Goal: Task Accomplishment & Management: Manage account settings

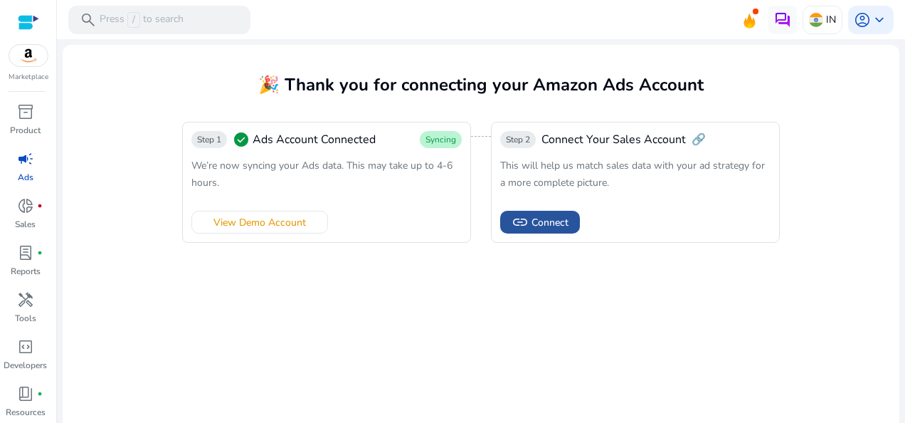
click at [532, 227] on span "Connect" at bounding box center [550, 222] width 37 height 15
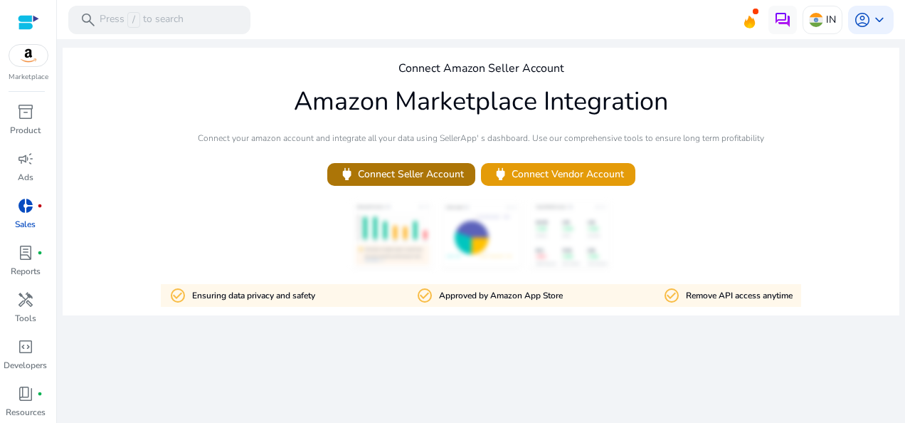
click at [421, 175] on span "power Connect Seller Account" at bounding box center [401, 174] width 125 height 16
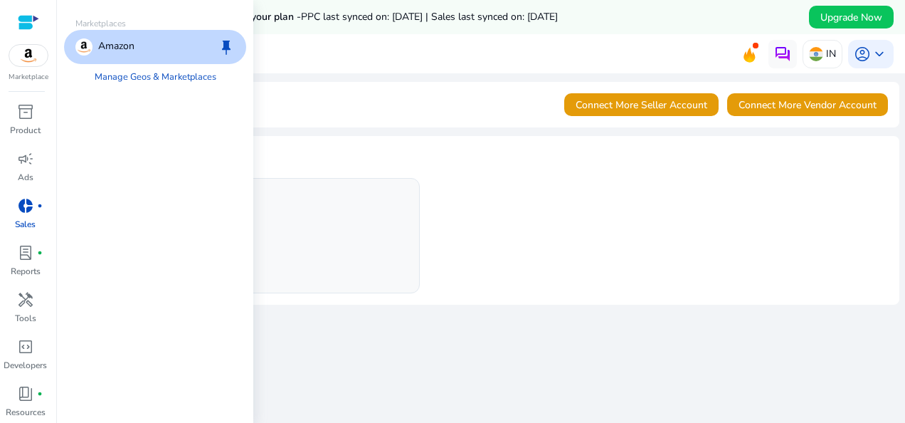
click at [27, 57] on img at bounding box center [28, 55] width 38 height 21
click at [128, 43] on p "Amazon" at bounding box center [116, 46] width 36 height 17
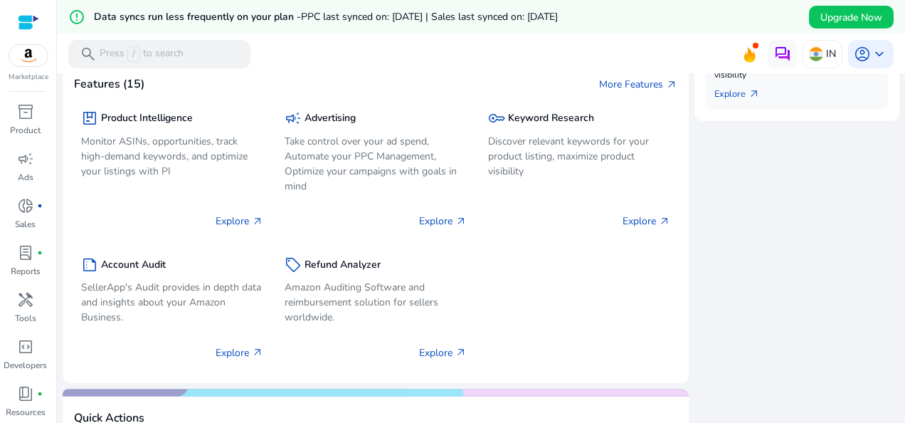
scroll to position [691, 0]
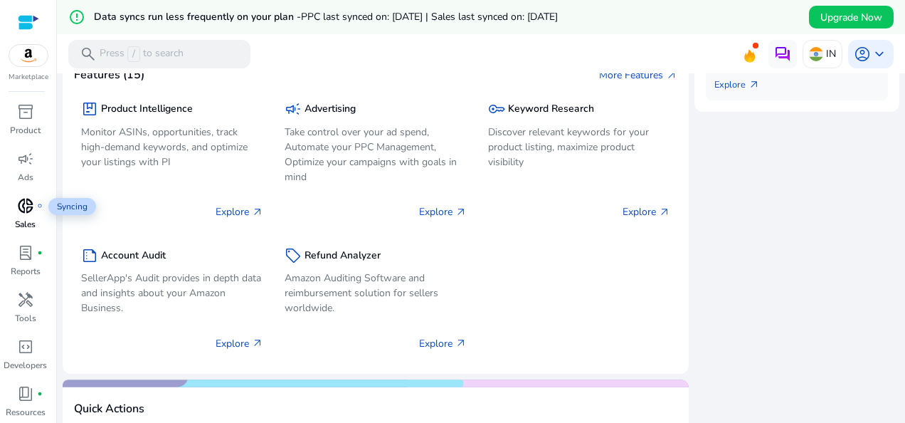
click at [26, 201] on span "donut_small" at bounding box center [25, 205] width 17 height 17
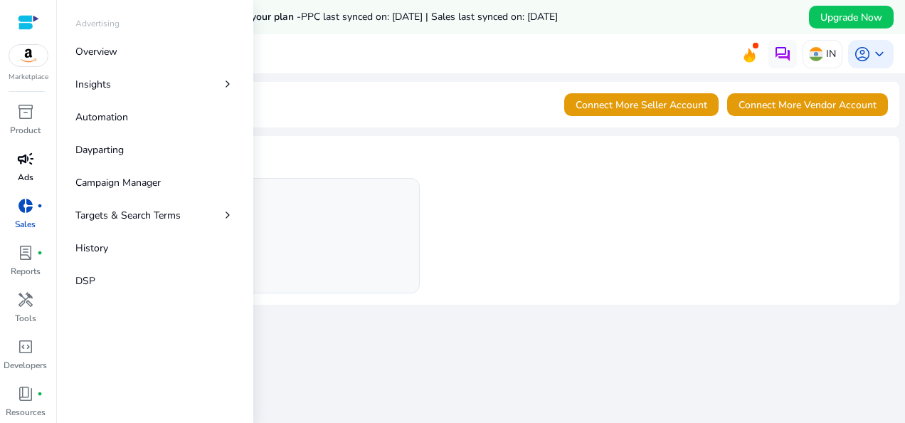
click at [28, 158] on span "campaign" at bounding box center [25, 158] width 17 height 17
click at [112, 50] on p "Overview" at bounding box center [96, 51] width 42 height 15
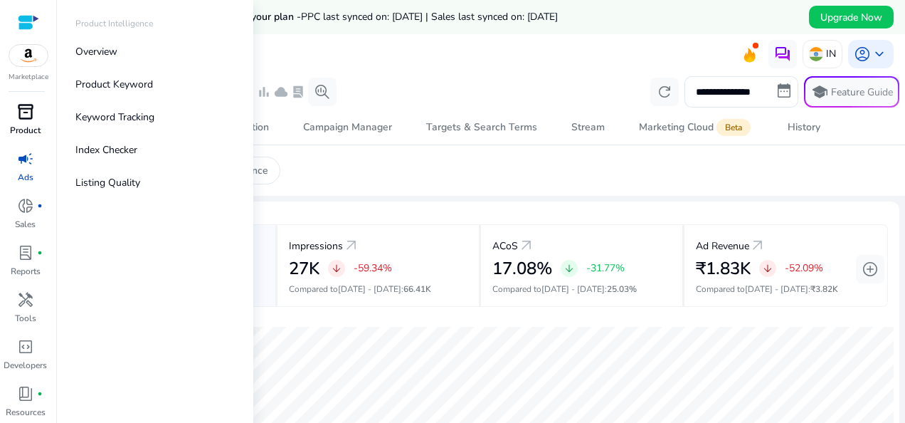
click at [28, 125] on p "Product" at bounding box center [25, 130] width 31 height 13
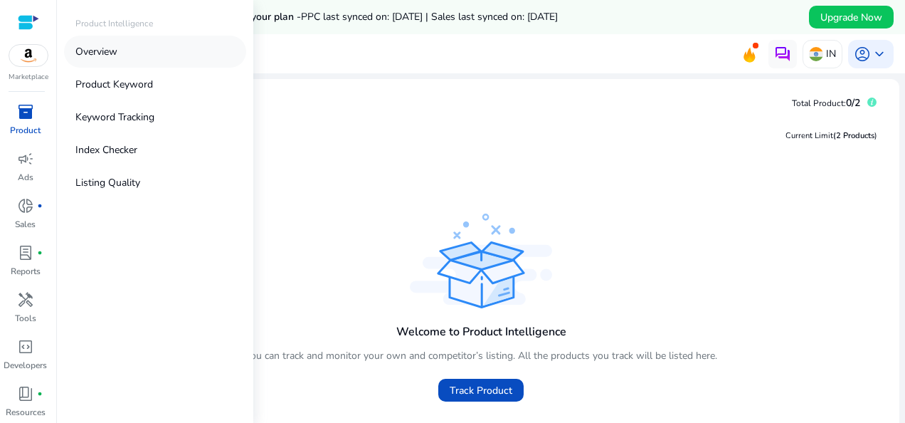
click at [117, 53] on p "Overview" at bounding box center [96, 51] width 42 height 15
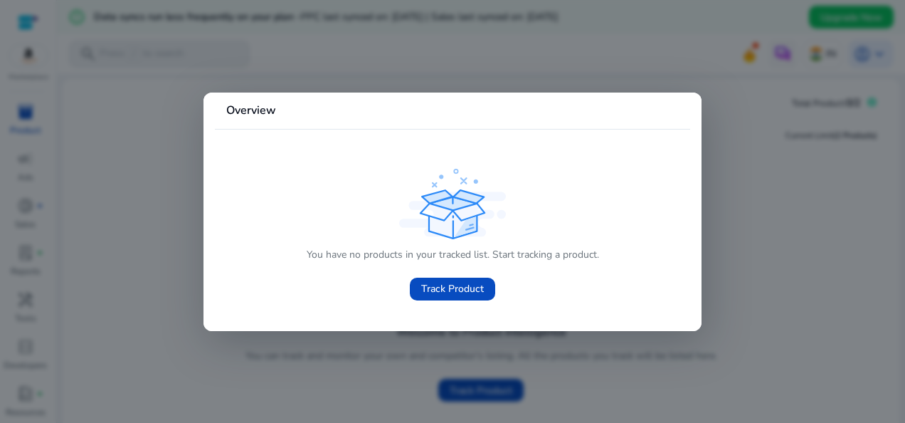
click at [742, 246] on div at bounding box center [452, 211] width 905 height 423
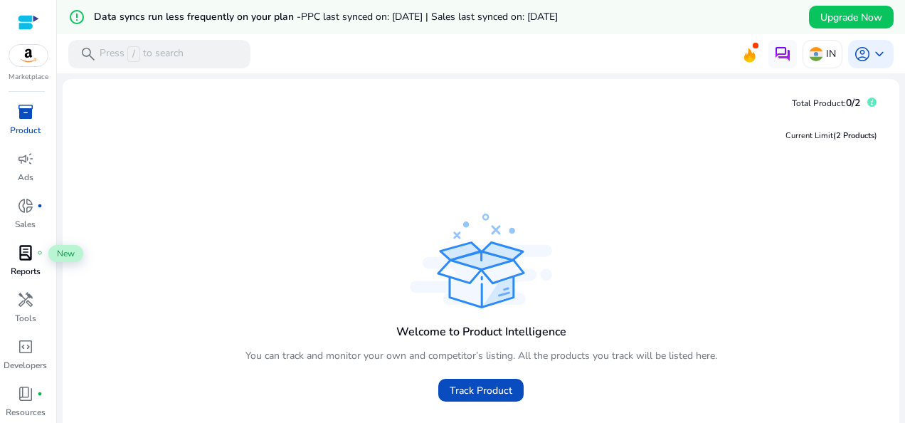
click at [33, 256] on span "lab_profile" at bounding box center [25, 252] width 17 height 17
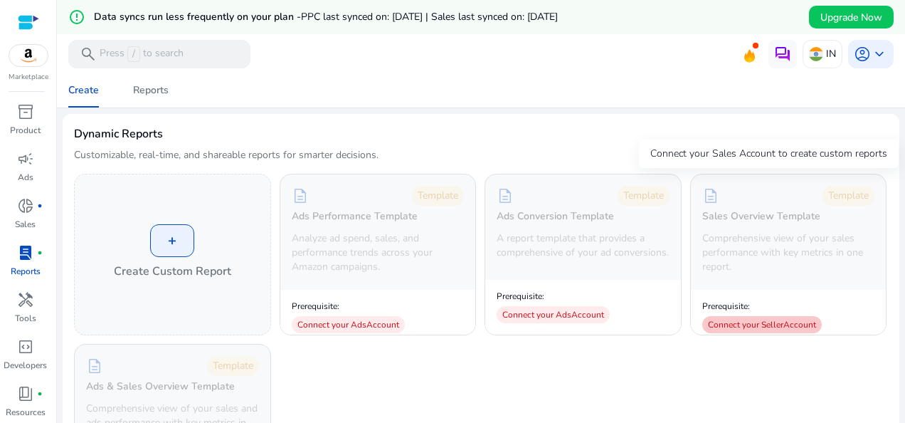
click at [744, 327] on div "Connect your Seller Account" at bounding box center [762, 324] width 120 height 17
